Goal: Navigation & Orientation: Find specific page/section

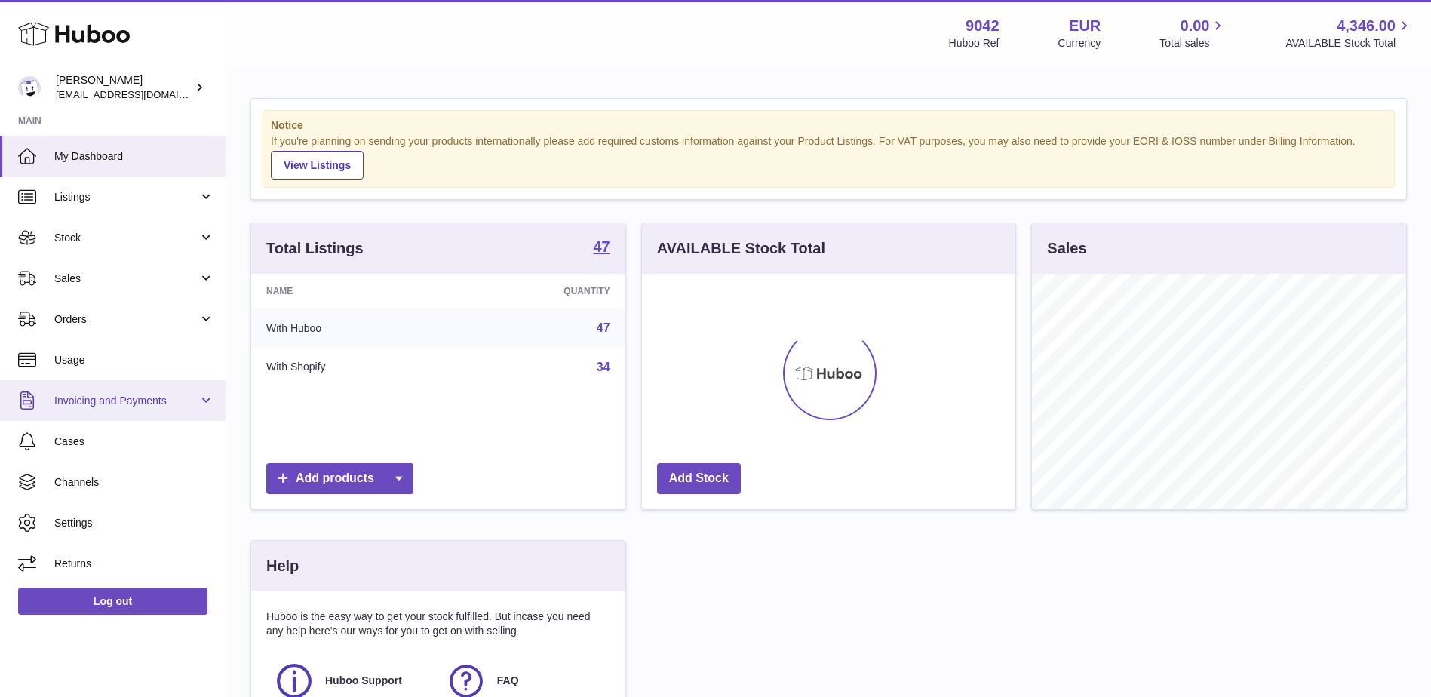
scroll to position [235, 373]
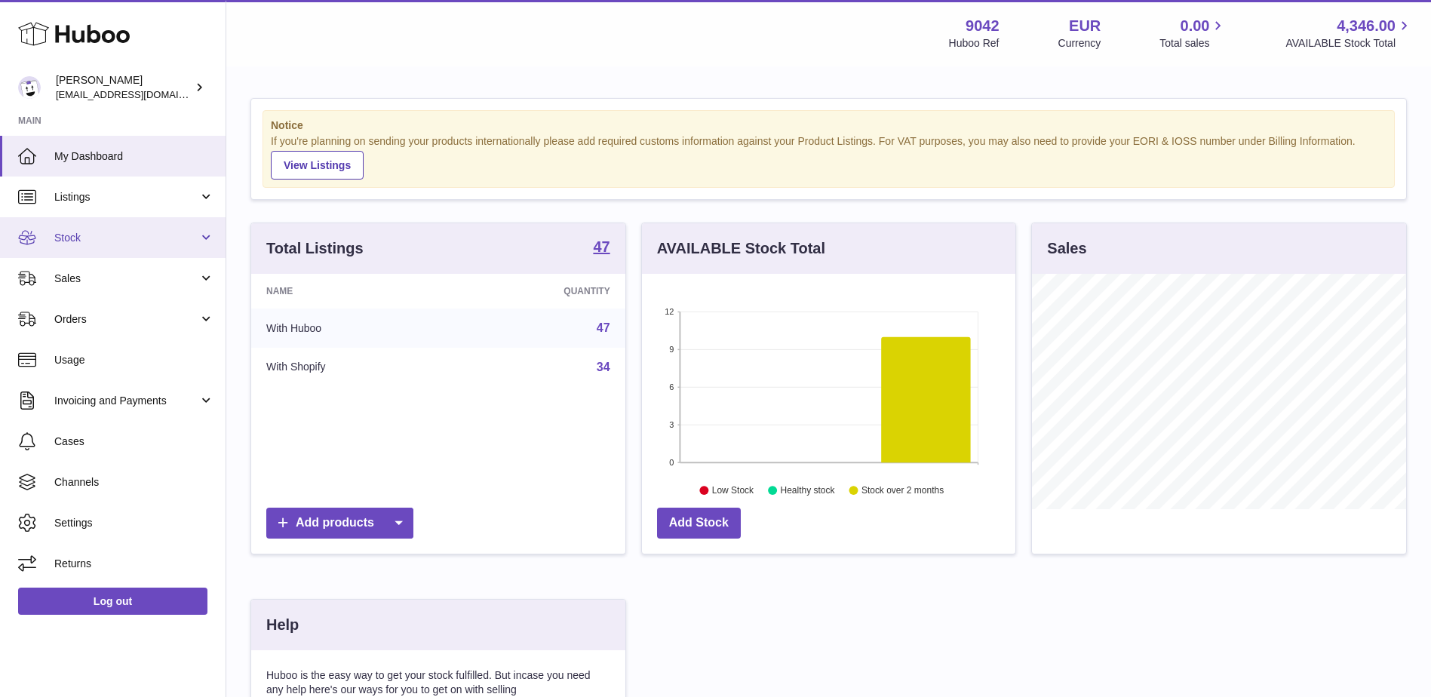
click at [96, 240] on span "Stock" at bounding box center [126, 238] width 144 height 14
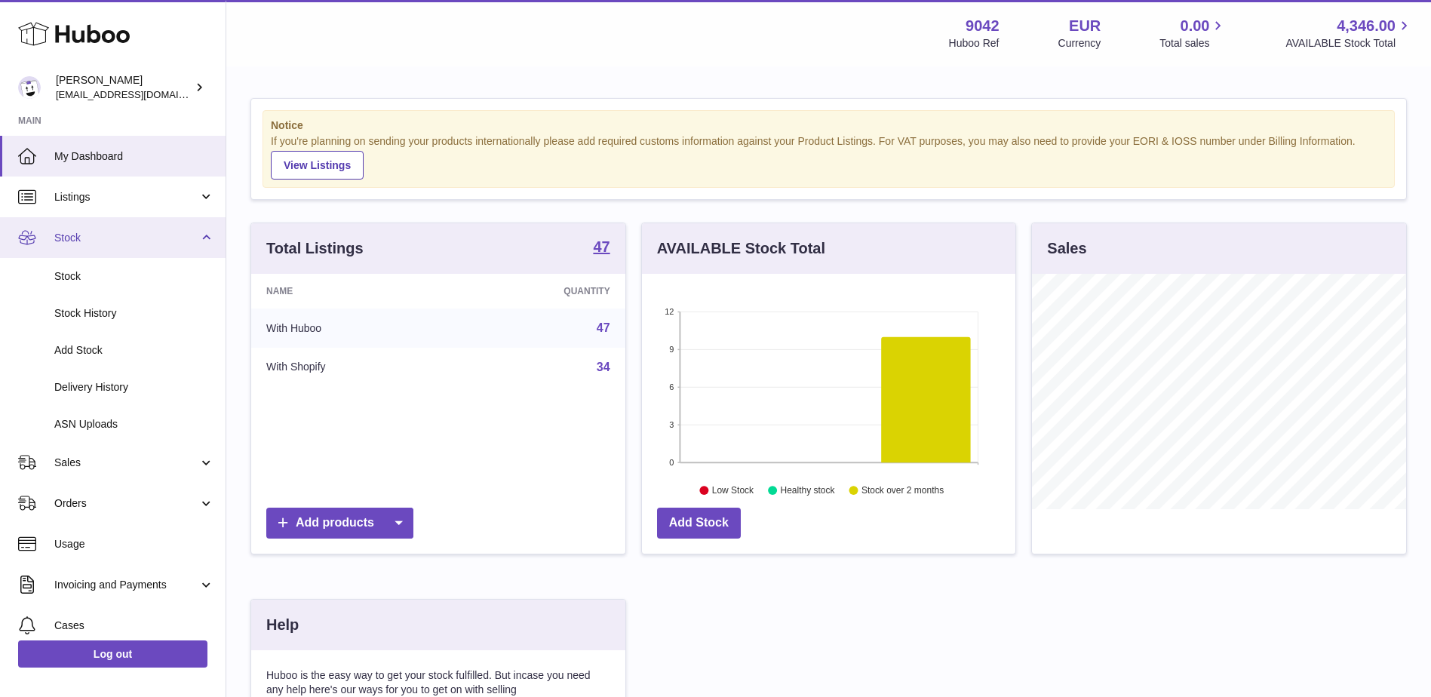
click at [97, 239] on span "Stock" at bounding box center [126, 238] width 144 height 14
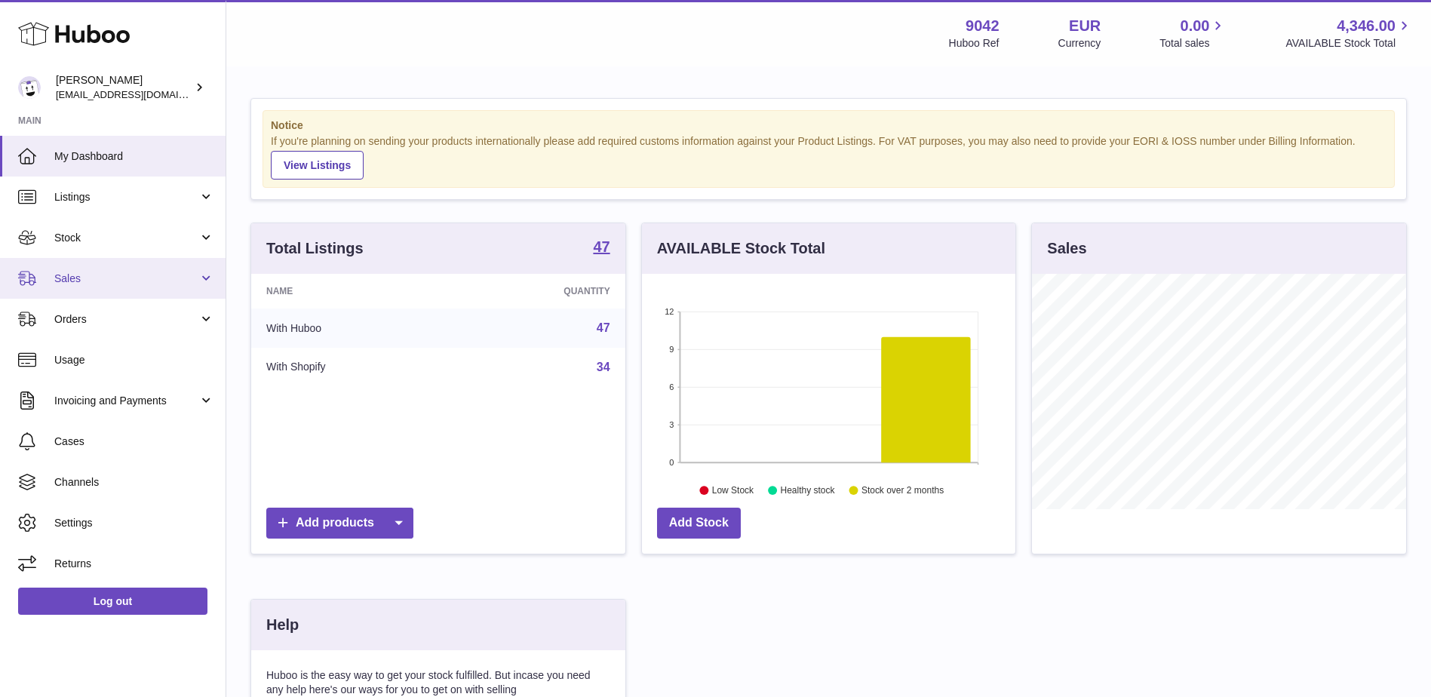
click at [101, 276] on span "Sales" at bounding box center [126, 278] width 144 height 14
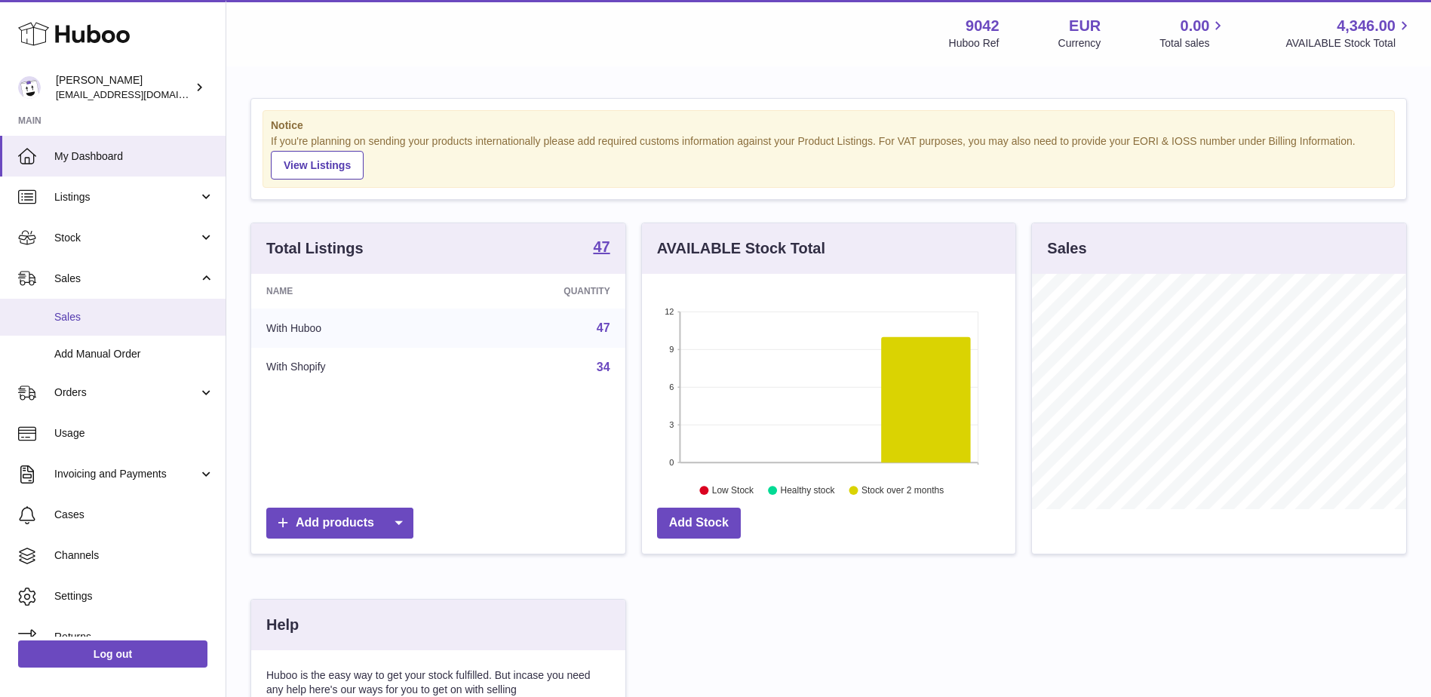
click at [98, 314] on span "Sales" at bounding box center [134, 317] width 160 height 14
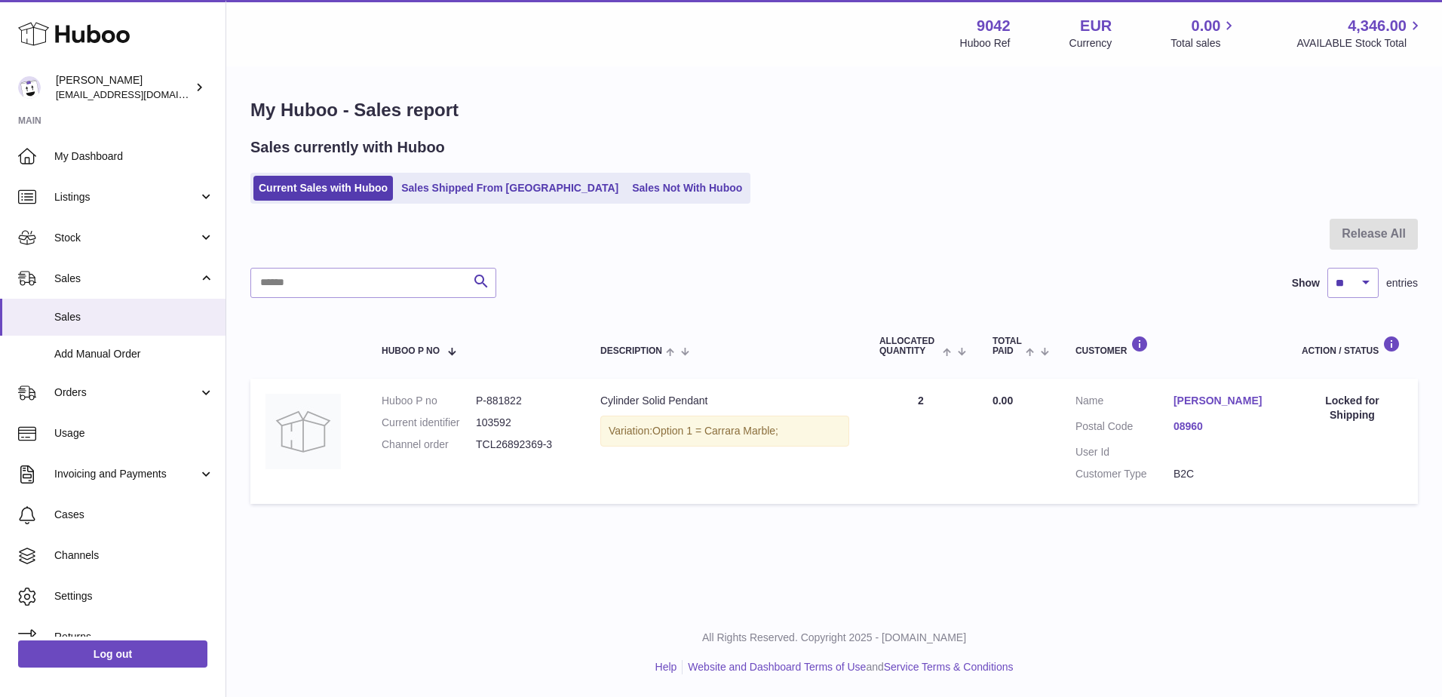
click at [1202, 412] on dd "[PERSON_NAME]" at bounding box center [1222, 403] width 98 height 18
click at [1202, 409] on dd "[PERSON_NAME]" at bounding box center [1222, 403] width 98 height 18
click at [1201, 400] on link "[PERSON_NAME]" at bounding box center [1222, 401] width 98 height 14
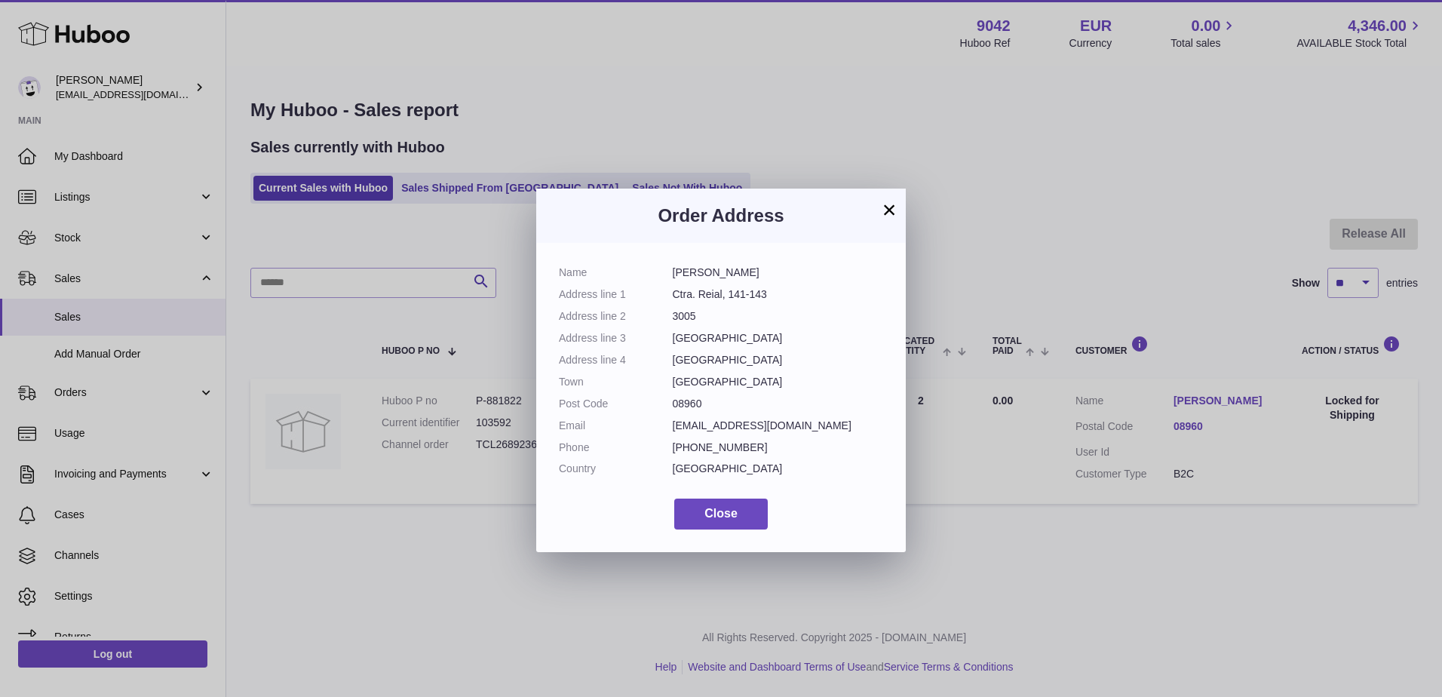
click at [889, 202] on button "×" at bounding box center [889, 210] width 18 height 18
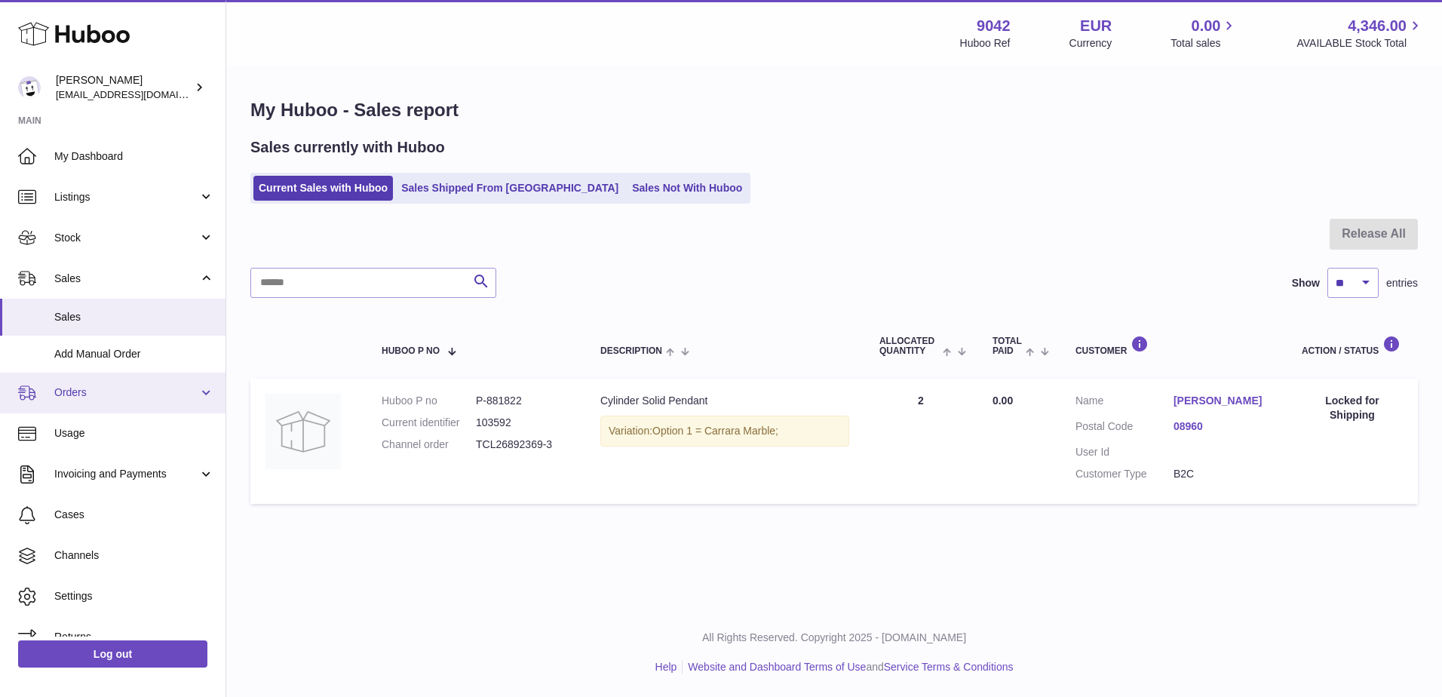
click at [112, 399] on span "Orders" at bounding box center [126, 392] width 144 height 14
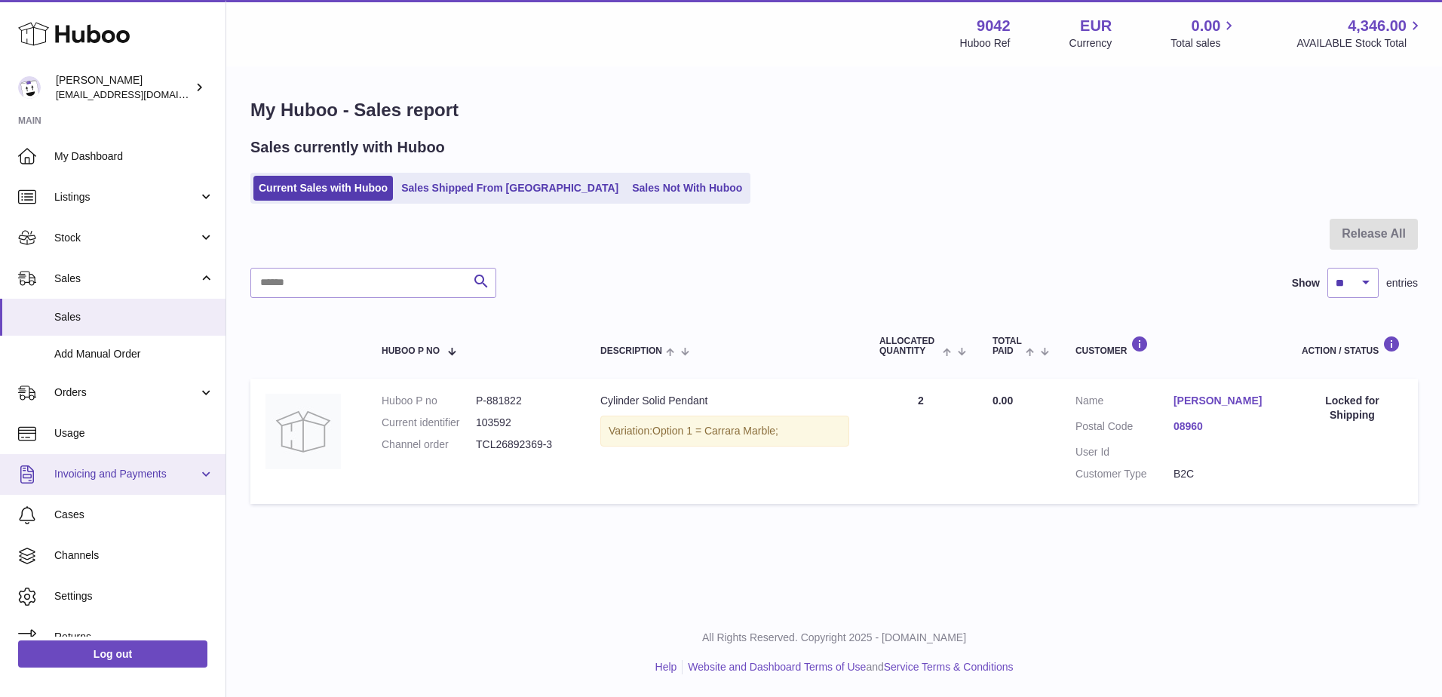
click at [132, 471] on span "Invoicing and Payments" at bounding box center [126, 474] width 144 height 14
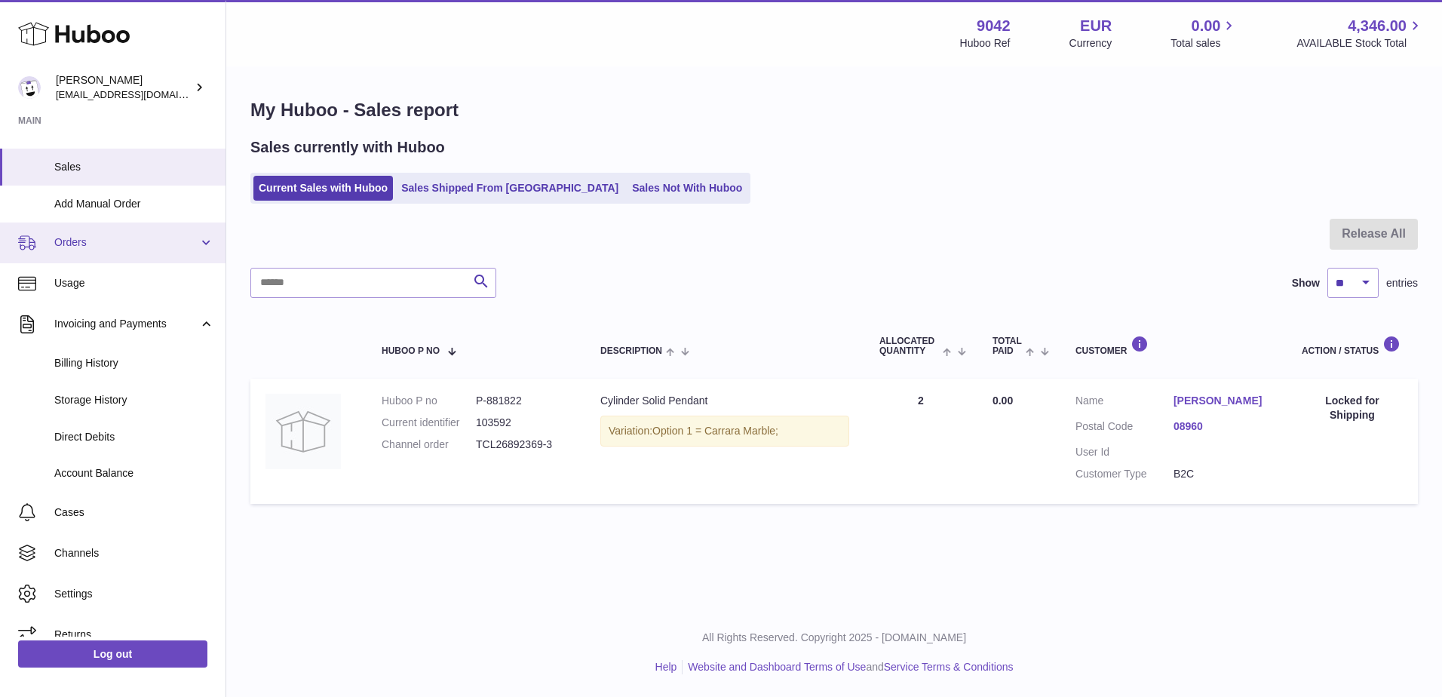
scroll to position [151, 0]
click at [113, 463] on link "Account Balance" at bounding box center [112, 472] width 225 height 37
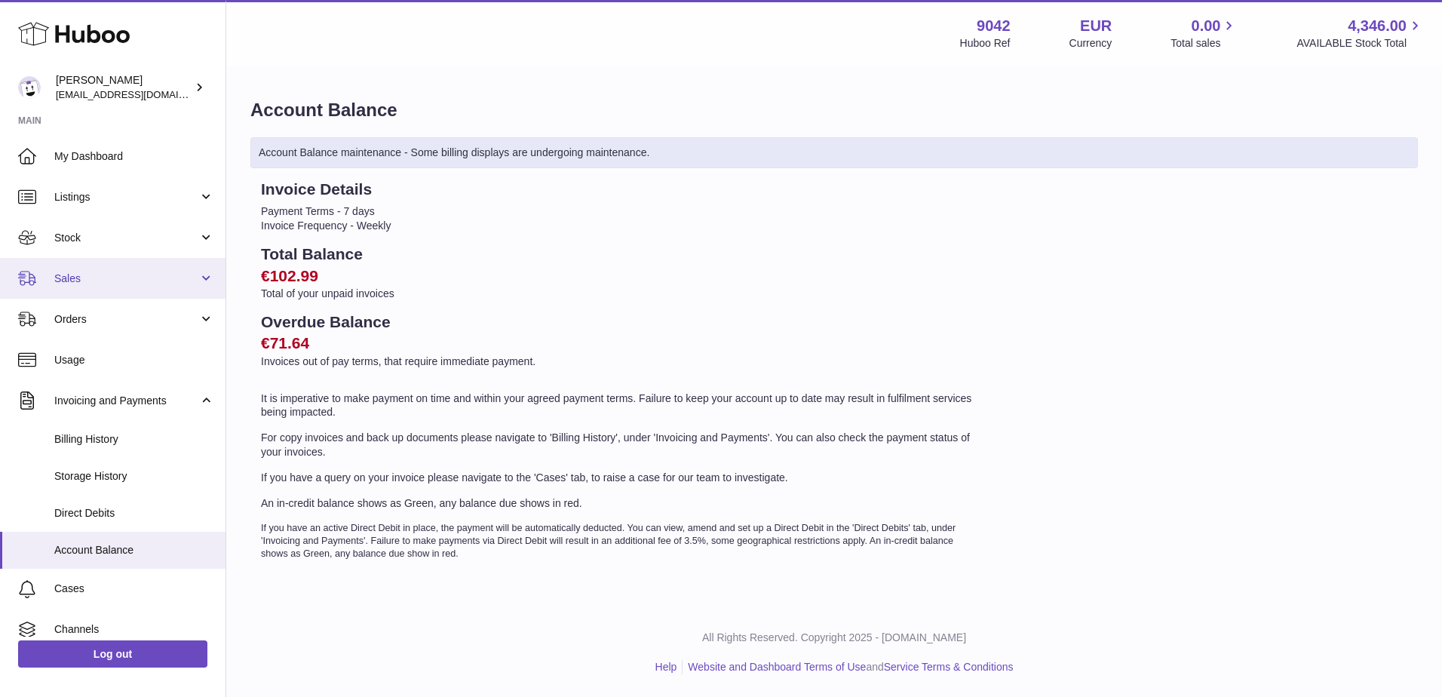
click at [69, 289] on link "Sales" at bounding box center [112, 278] width 225 height 41
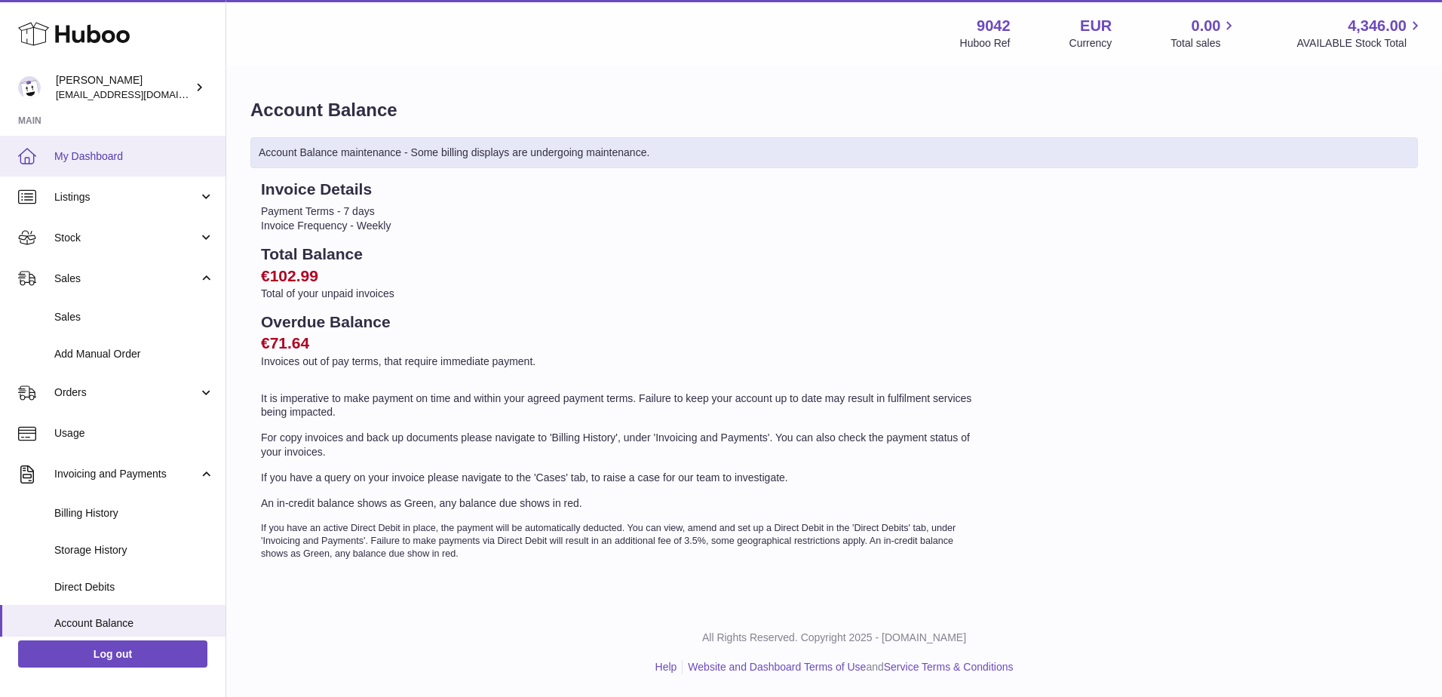
click at [141, 154] on span "My Dashboard" at bounding box center [134, 156] width 160 height 14
